Goal: Task Accomplishment & Management: Manage account settings

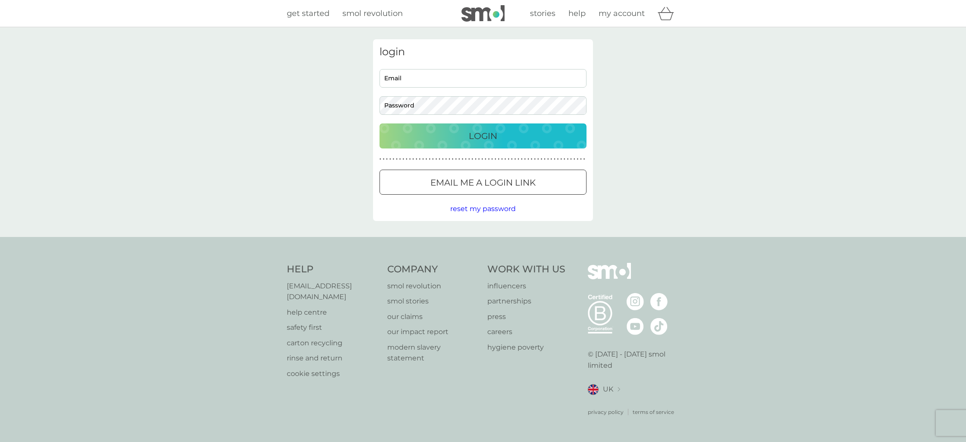
type input "isha-s@hotmail.co.uk"
click at [457, 140] on div "Login" at bounding box center [483, 136] width 190 height 14
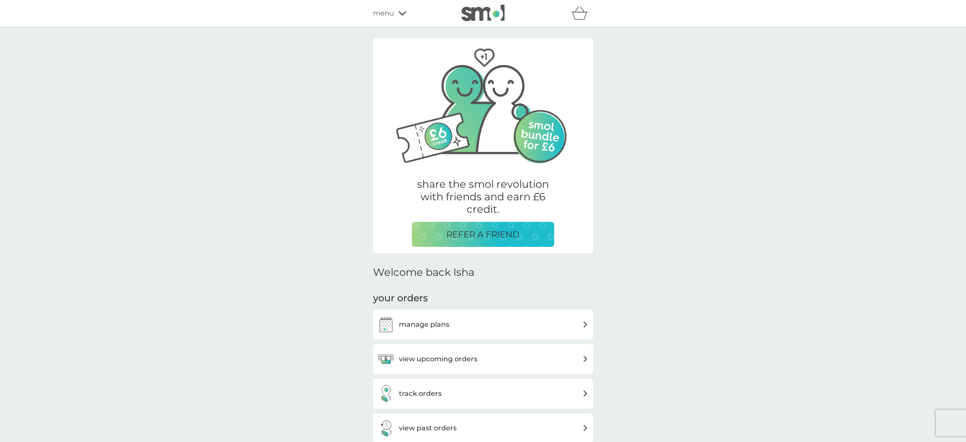
click at [506, 247] on div "share the smol revolution with friends and earn £6 credit. REFER A FRIEND" at bounding box center [483, 145] width 220 height 215
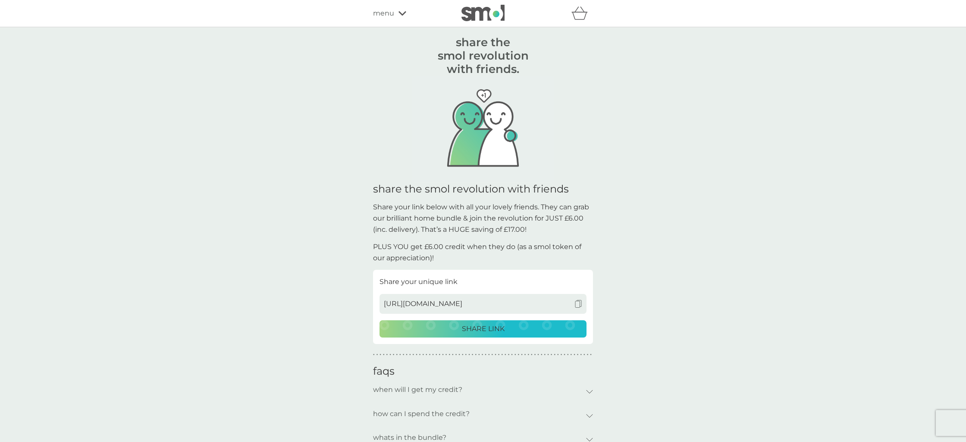
click at [509, 330] on div "SHARE LINK" at bounding box center [483, 328] width 196 height 11
click at [576, 304] on img at bounding box center [579, 304] width 8 height 8
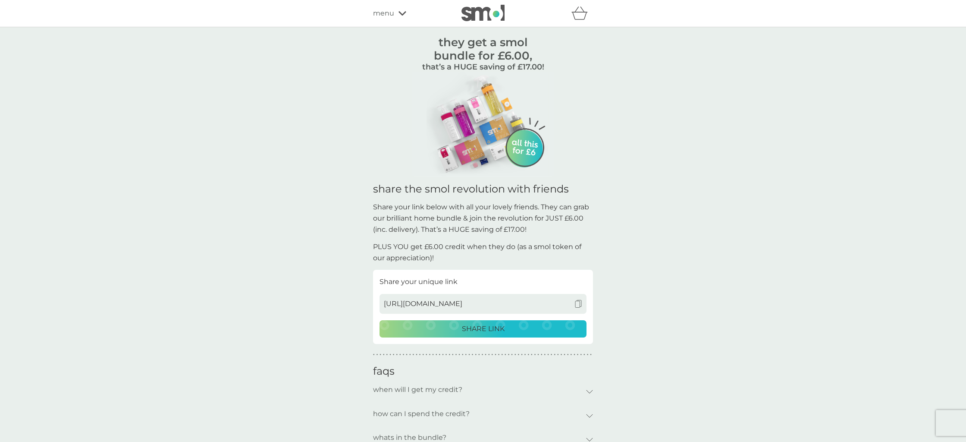
click at [393, 13] on span "menu" at bounding box center [383, 13] width 21 height 11
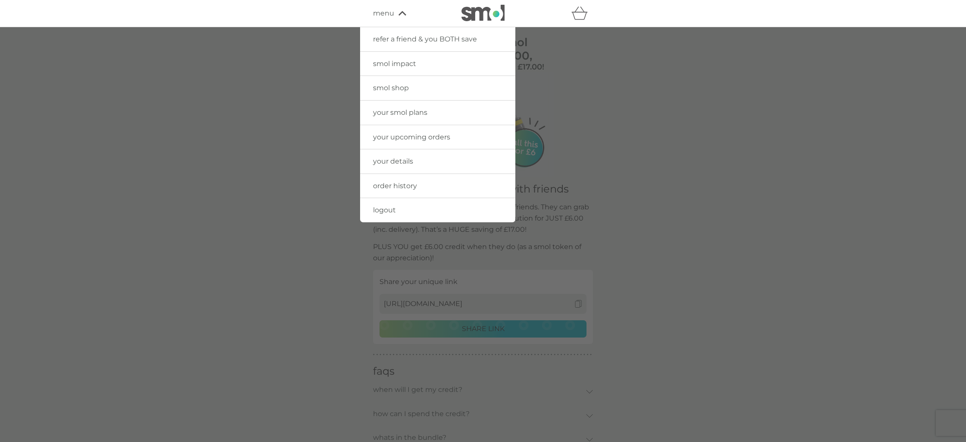
click at [593, 13] on div "basket" at bounding box center [583, 13] width 22 height 17
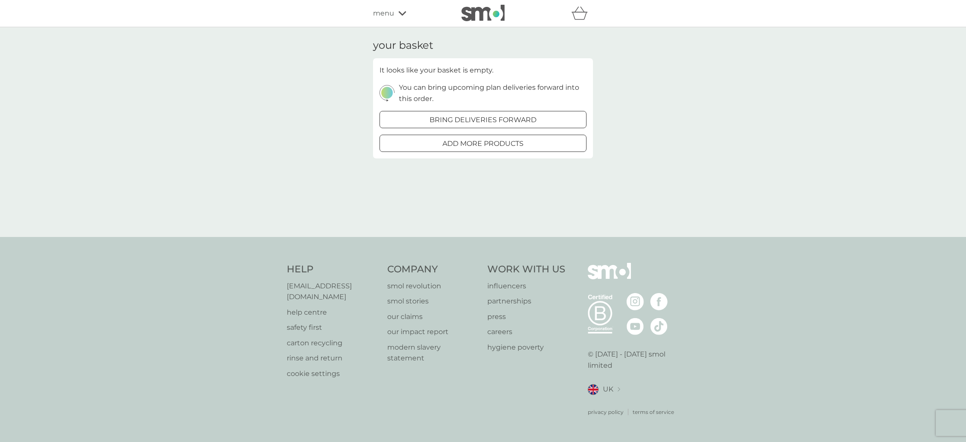
click at [504, 14] on img at bounding box center [483, 13] width 43 height 16
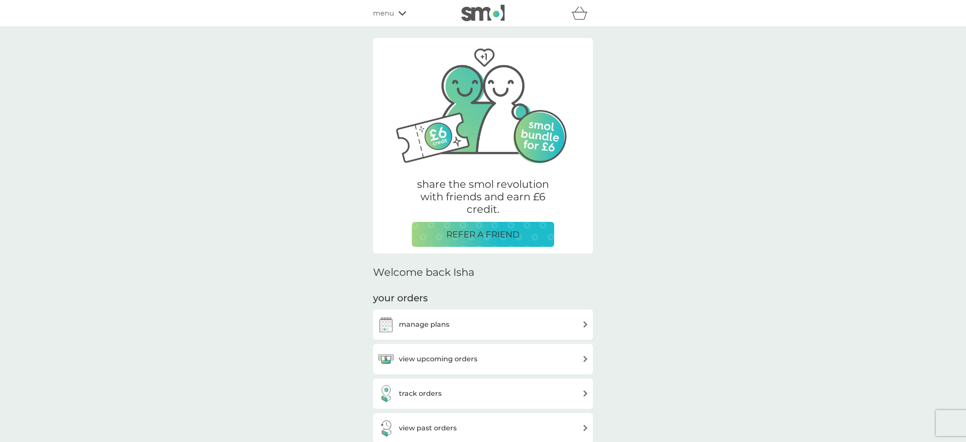
click at [484, 366] on div "view upcoming orders" at bounding box center [482, 358] width 211 height 17
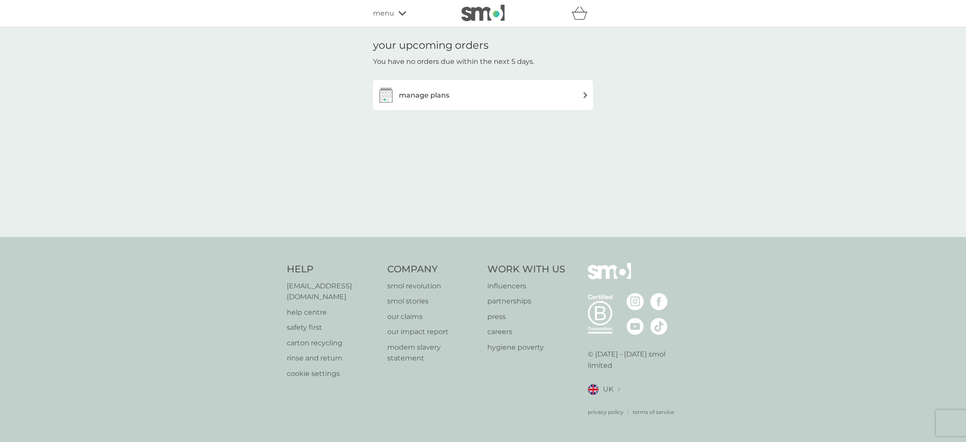
click at [462, 99] on div "manage plans" at bounding box center [482, 94] width 211 height 17
